Goal: Navigation & Orientation: Find specific page/section

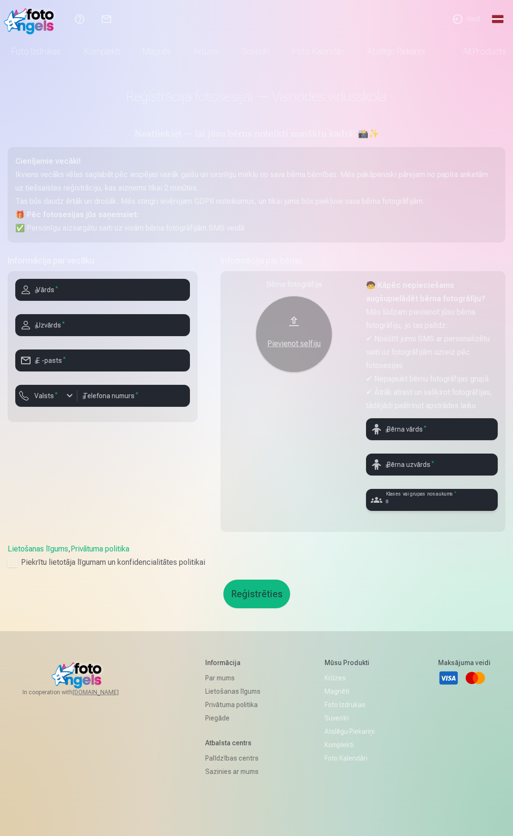
click at [412, 501] on input "text" at bounding box center [432, 500] width 132 height 22
click at [282, 484] on div "Bērna fotogrāfija Pievienot selfiju" at bounding box center [294, 399] width 132 height 240
click at [474, 46] on link "All products" at bounding box center [477, 51] width 82 height 27
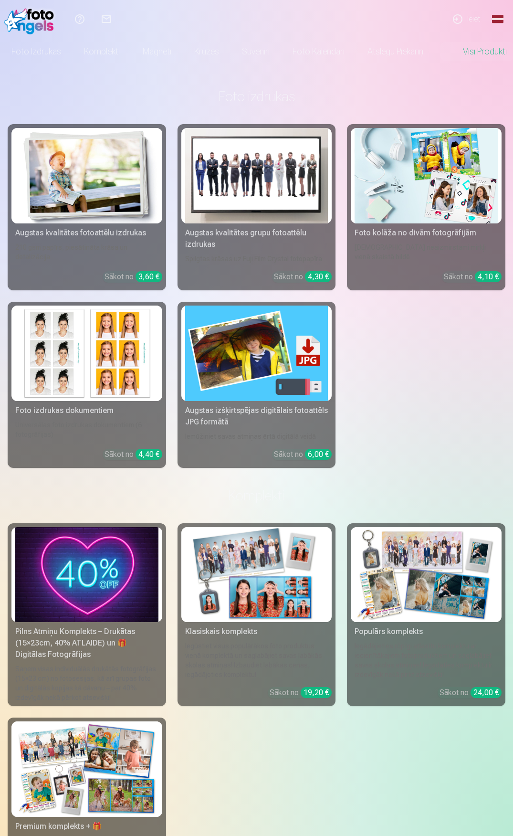
click at [471, 23] on link "Ieiet" at bounding box center [467, 19] width 44 height 38
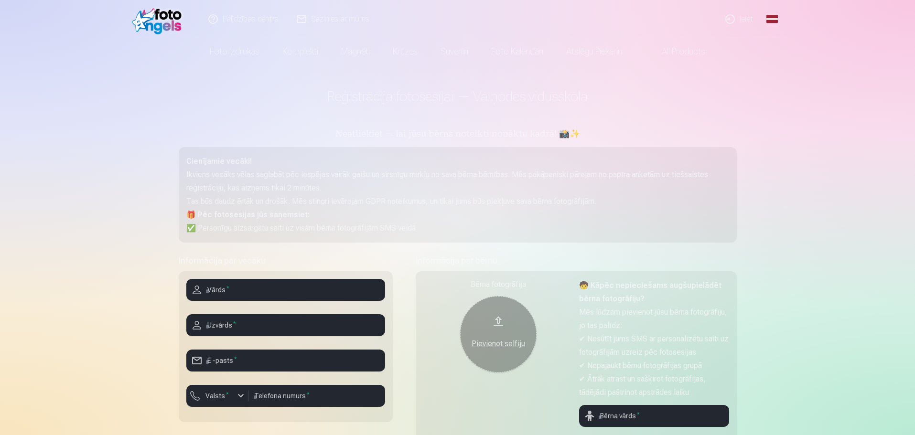
click at [158, 18] on img at bounding box center [159, 19] width 55 height 31
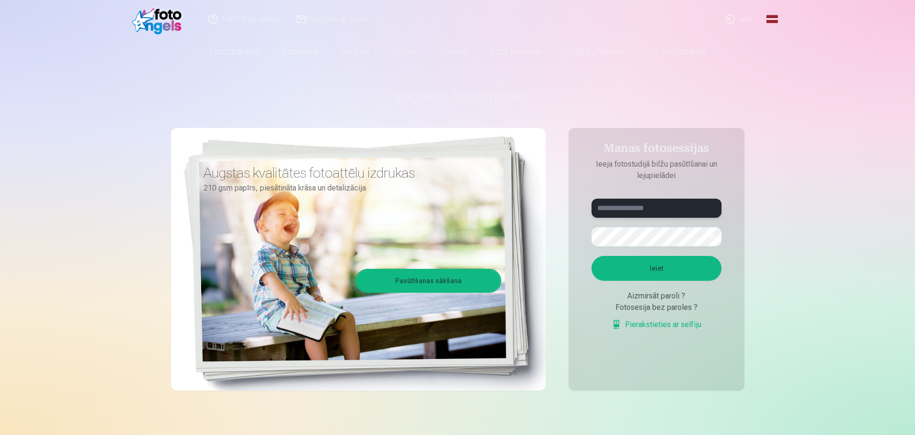
click at [619, 214] on input "text" at bounding box center [656, 208] width 130 height 19
click at [737, 238] on aside "Manas fotosessijas Ieeja fotostudijā bilžu pasūtīšanai un lejupielādei Ieiet Ai…" at bounding box center [656, 259] width 176 height 263
click at [667, 325] on link "Pierakstieties ar selfiju" at bounding box center [656, 324] width 90 height 11
